Goal: Information Seeking & Learning: Learn about a topic

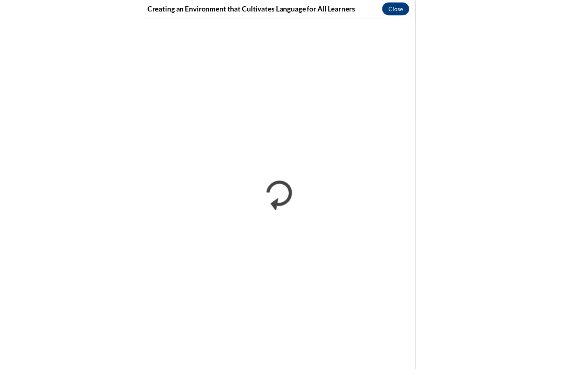
scroll to position [4, 0]
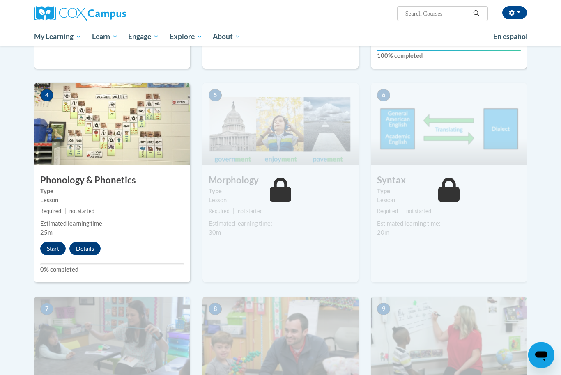
scroll to position [372, 0]
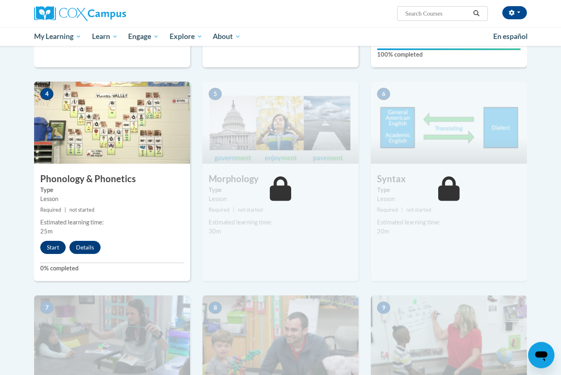
click at [51, 246] on button "Start" at bounding box center [52, 247] width 25 height 13
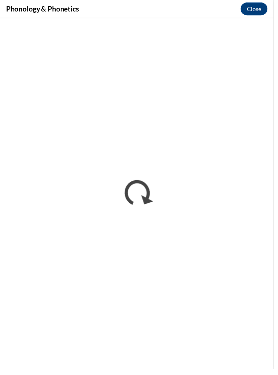
scroll to position [375, 0]
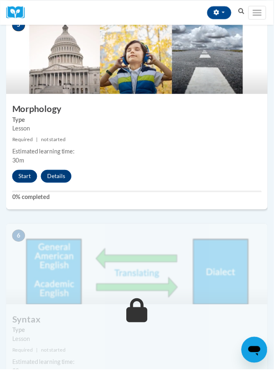
scroll to position [1016, 0]
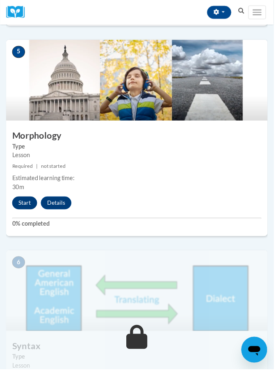
click at [27, 201] on button "Start" at bounding box center [24, 206] width 25 height 13
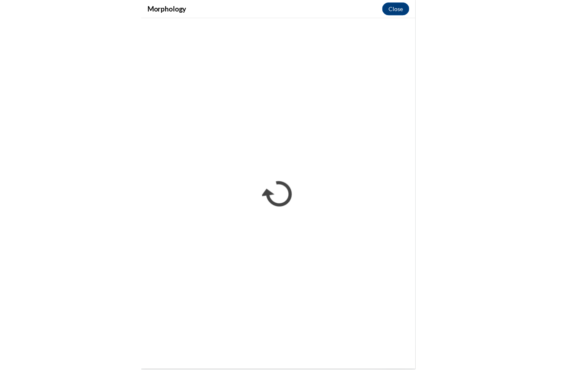
scroll to position [835, 0]
